Goal: Transaction & Acquisition: Download file/media

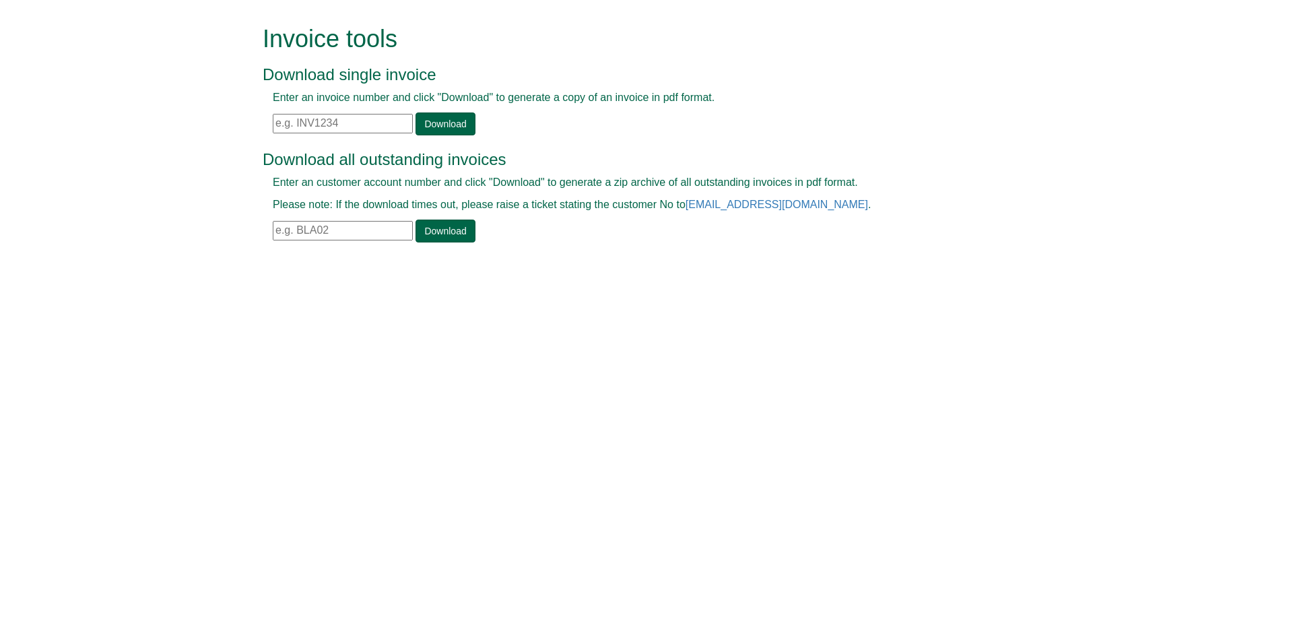
click at [374, 132] on input "text" at bounding box center [343, 124] width 140 height 20
paste input "INV1399444"
type input "INV1399444"
click at [443, 115] on link "Download" at bounding box center [445, 123] width 59 height 23
click at [313, 124] on input "text" at bounding box center [343, 124] width 140 height 20
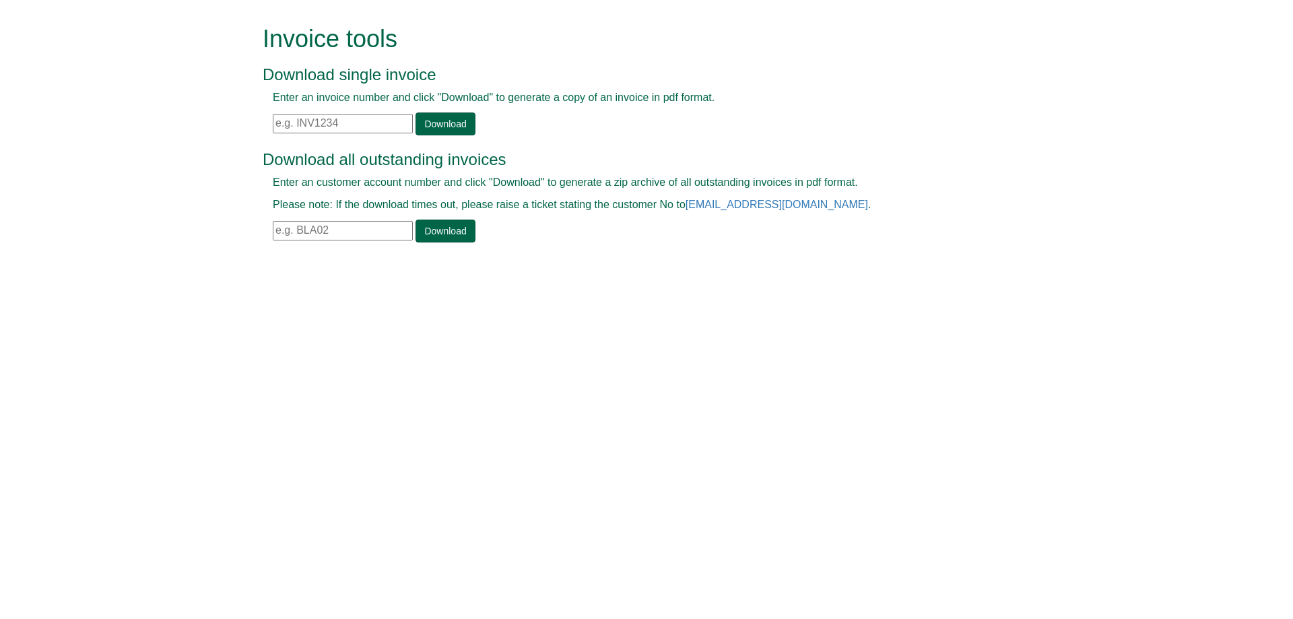
paste input "INV1399244"
type input "INV1399244"
click at [439, 121] on link "Download" at bounding box center [445, 123] width 59 height 23
